Goal: Navigation & Orientation: Find specific page/section

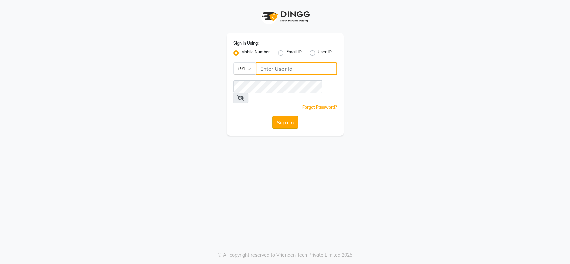
type input "9004145990"
click at [287, 116] on button "Sign In" at bounding box center [284, 122] width 25 height 13
